Goal: Task Accomplishment & Management: Manage account settings

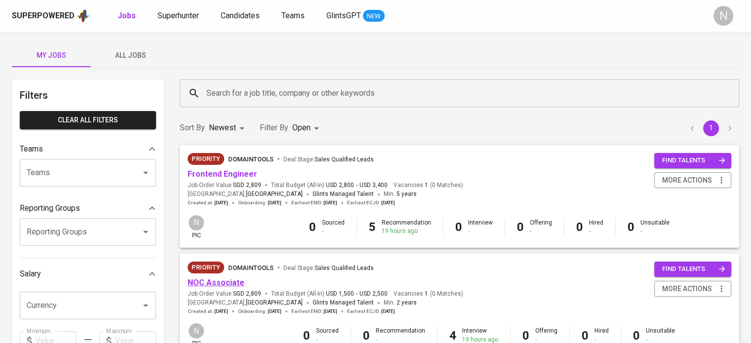
click at [221, 278] on link "NOC Associate" at bounding box center [216, 282] width 57 height 9
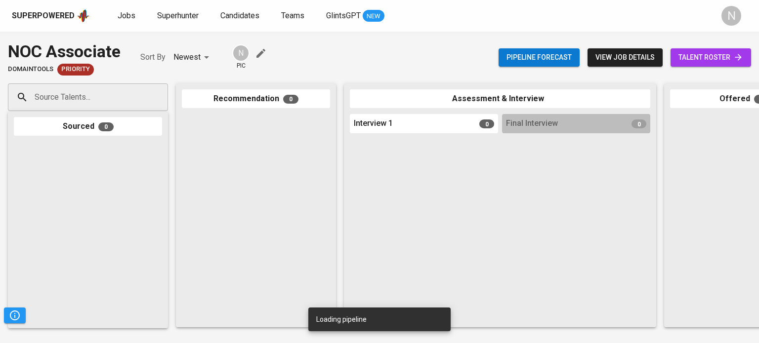
click at [705, 46] on div "Pipeline forecast view job details talent roster" at bounding box center [624, 58] width 252 height 36
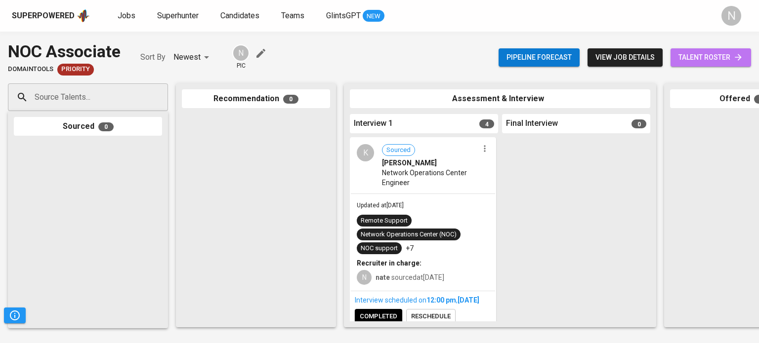
click at [707, 56] on span "talent roster" at bounding box center [710, 57] width 65 height 12
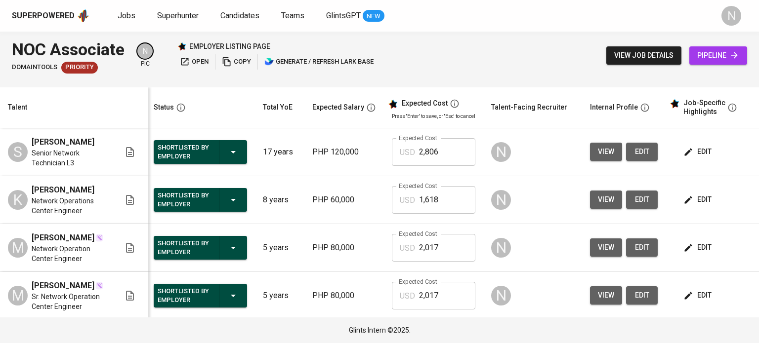
scroll to position [0, 87]
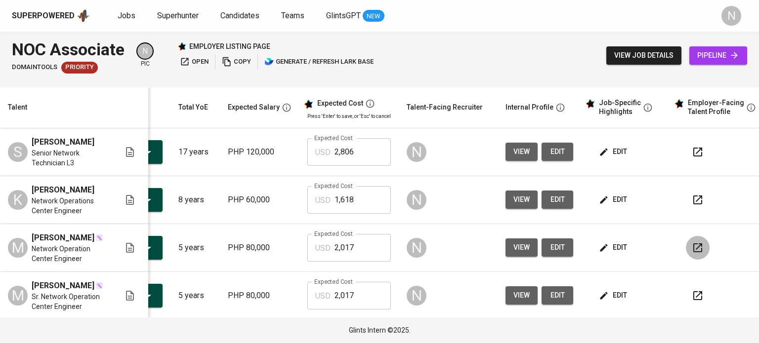
click at [698, 260] on button "button" at bounding box center [698, 248] width 24 height 24
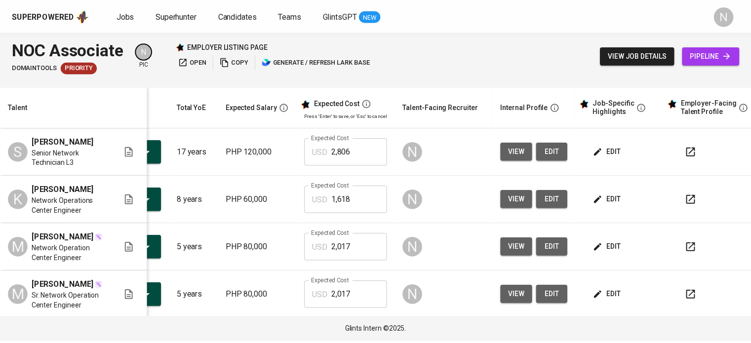
scroll to position [0, 0]
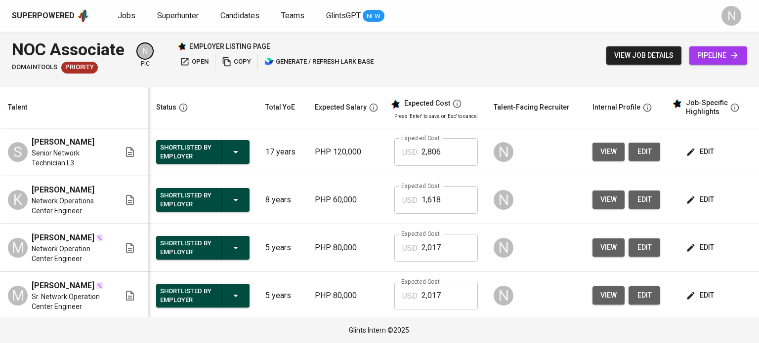
click at [121, 19] on span "Jobs" at bounding box center [127, 15] width 18 height 9
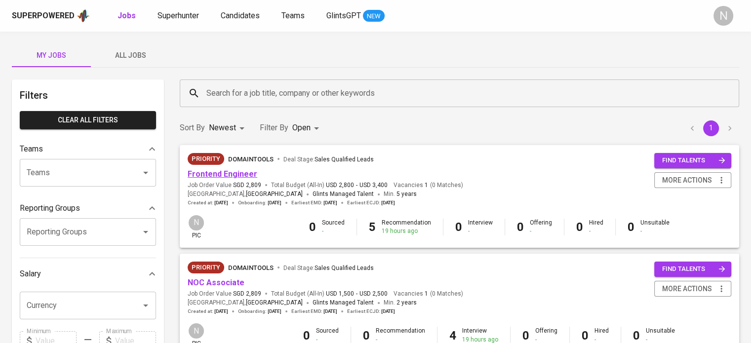
click at [241, 171] on link "Frontend Engineer" at bounding box center [223, 173] width 70 height 9
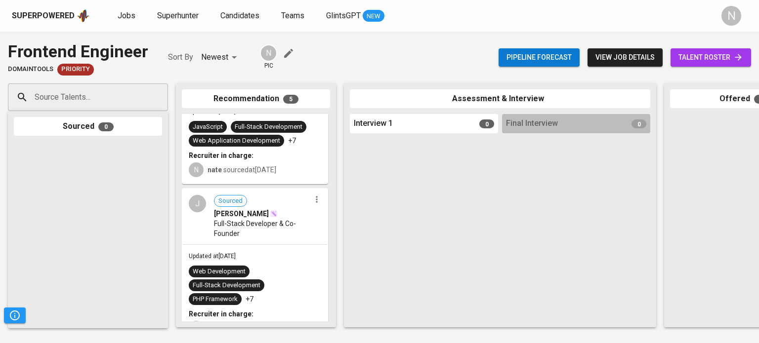
scroll to position [462, 0]
